Goal: Find specific page/section: Find specific page/section

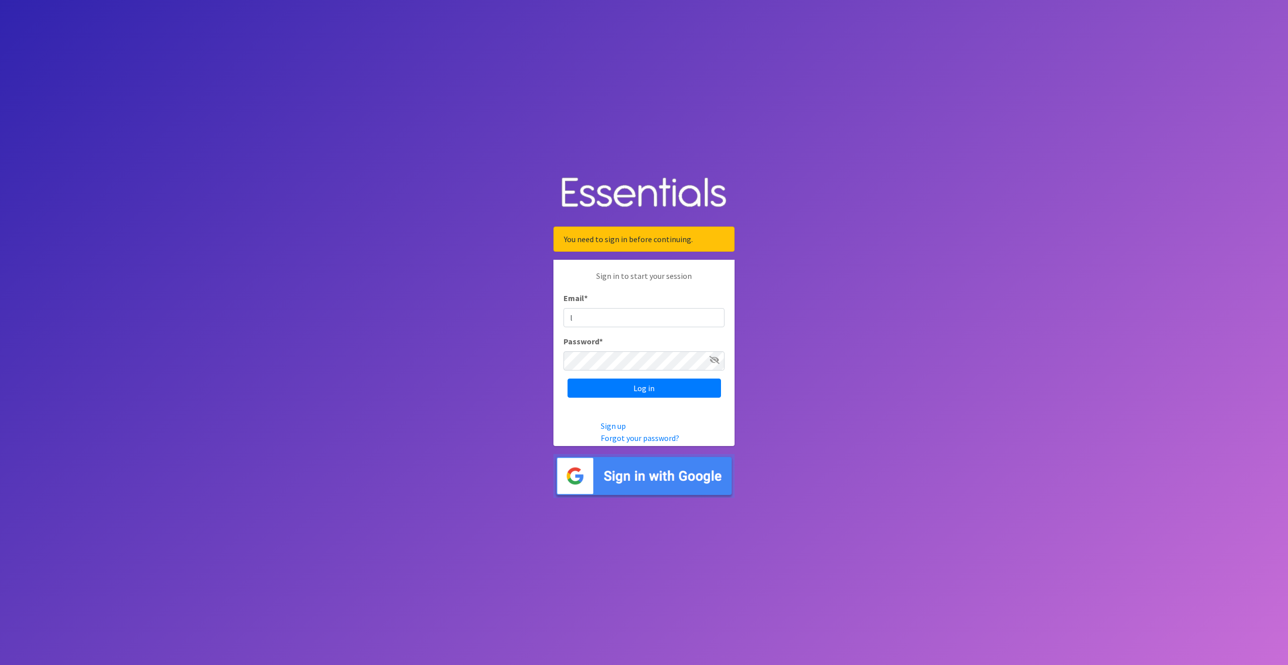
type input "lvashaw@ccozarks.org"
click at [606, 389] on input "Log in" at bounding box center [645, 387] width 154 height 19
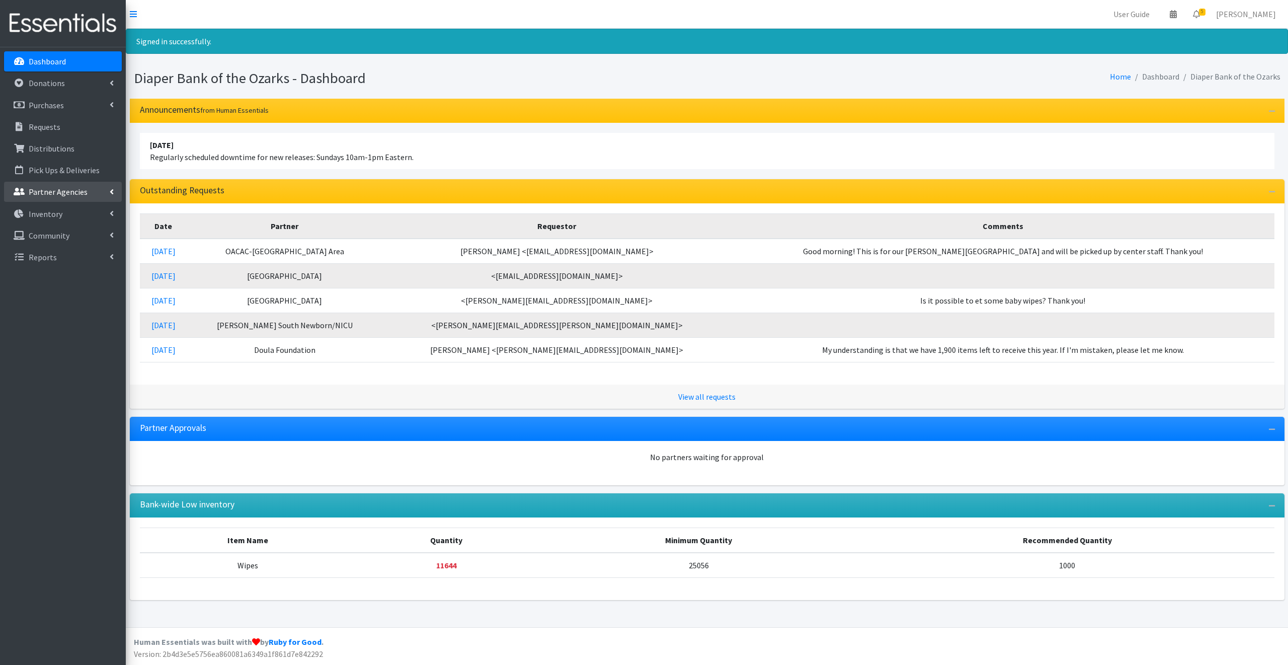
click at [66, 192] on p "Partner Agencies" at bounding box center [58, 192] width 59 height 10
click at [58, 211] on link "All Partners" at bounding box center [63, 214] width 118 height 20
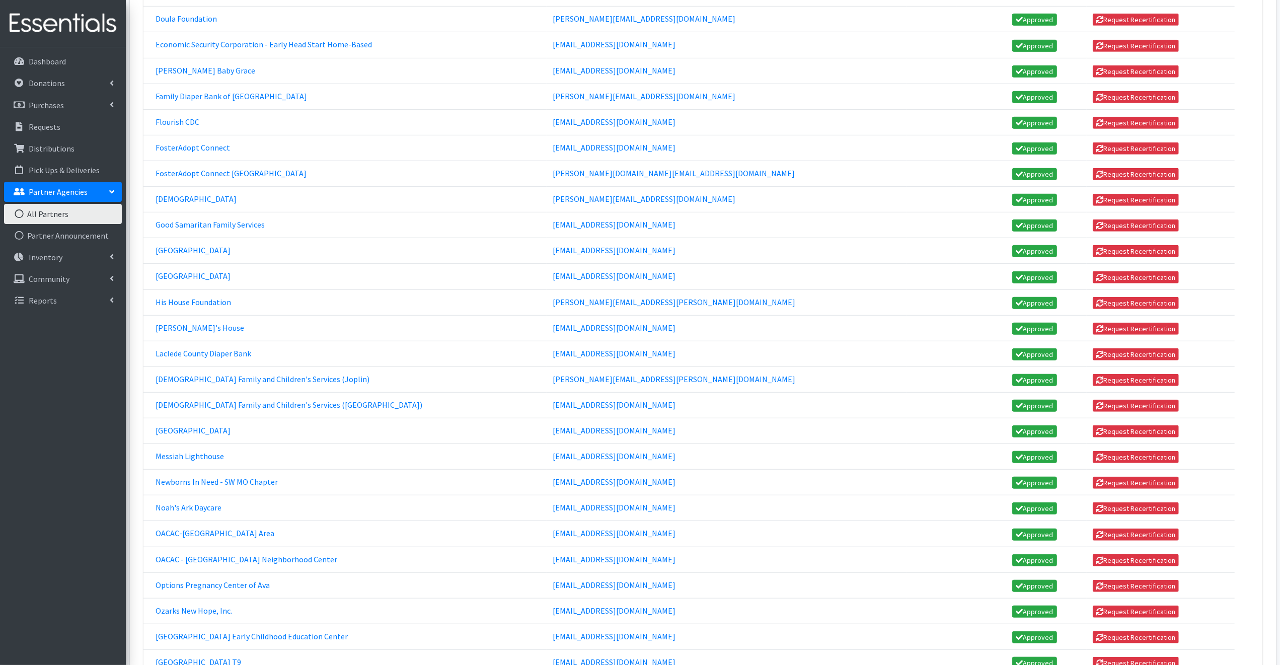
scroll to position [598, 0]
